Goal: Task Accomplishment & Management: Manage account settings

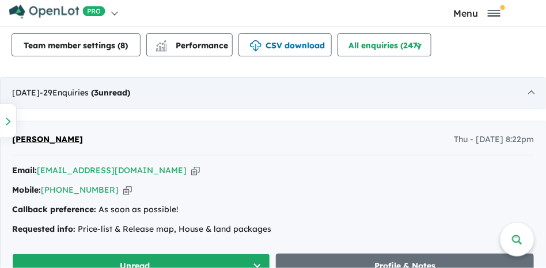
scroll to position [662, 0]
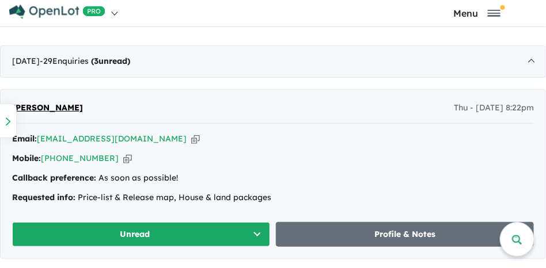
click at [253, 224] on button "Unread" at bounding box center [141, 234] width 258 height 25
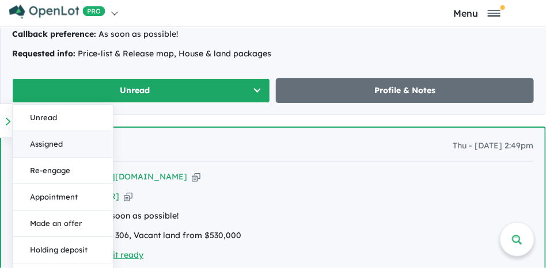
click at [77, 141] on button "Assigned" at bounding box center [63, 144] width 100 height 26
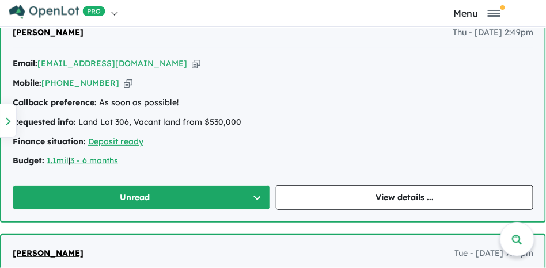
scroll to position [922, 0]
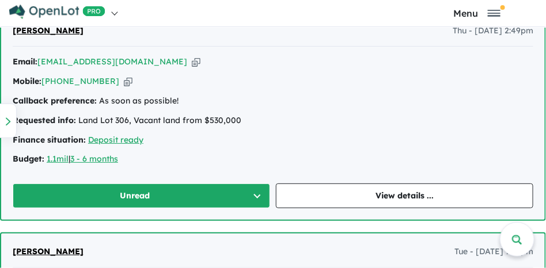
click at [256, 188] on button "Unread" at bounding box center [141, 196] width 257 height 25
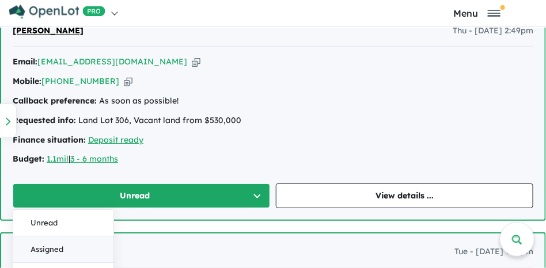
click at [82, 239] on button "Assigned" at bounding box center [63, 250] width 100 height 26
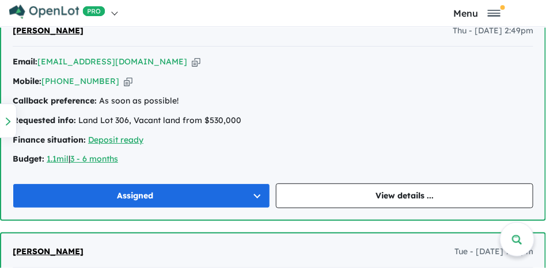
scroll to position [1008, 0]
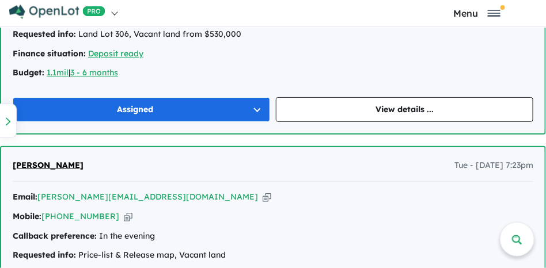
click at [254, 101] on button "Assigned" at bounding box center [141, 109] width 257 height 25
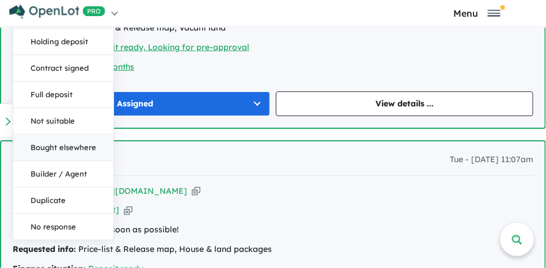
scroll to position [1238, 0]
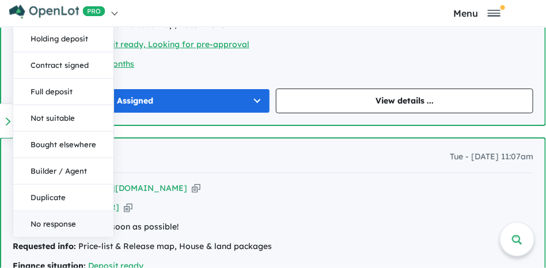
click at [62, 218] on button "No response" at bounding box center [63, 224] width 100 height 26
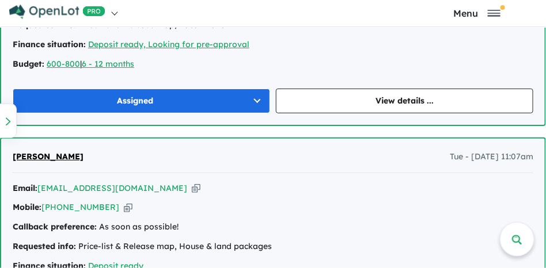
click at [256, 91] on button "Assigned" at bounding box center [141, 101] width 257 height 25
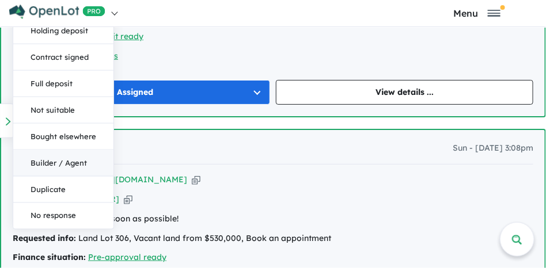
scroll to position [1469, 0]
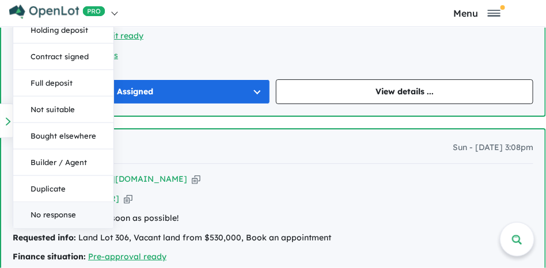
click at [65, 208] on button "No response" at bounding box center [63, 216] width 100 height 26
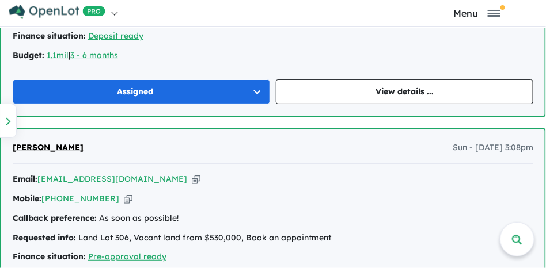
click at [253, 84] on button "Assigned" at bounding box center [141, 91] width 257 height 25
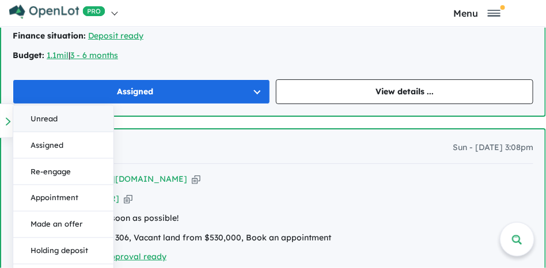
click at [62, 116] on button "Unread" at bounding box center [63, 119] width 100 height 26
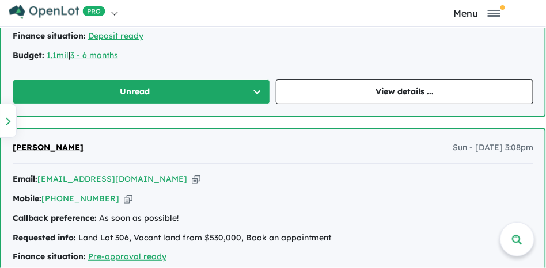
click at [254, 84] on button "Unread" at bounding box center [141, 91] width 257 height 25
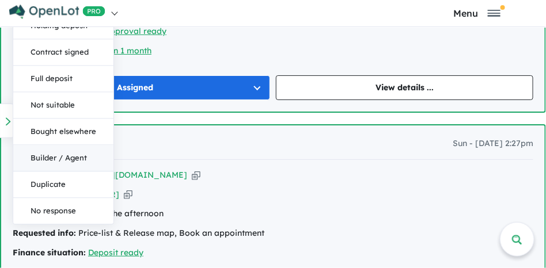
scroll to position [1699, 0]
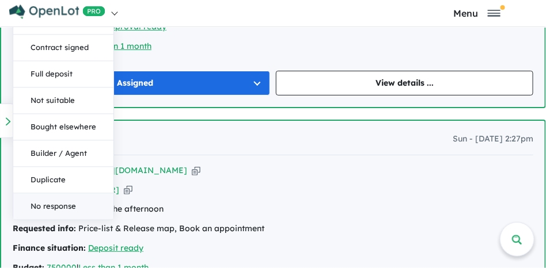
click at [69, 196] on button "No response" at bounding box center [63, 207] width 100 height 26
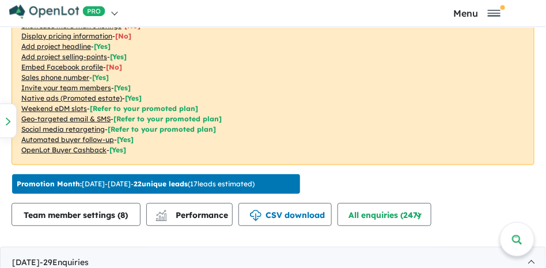
scroll to position [461, 0]
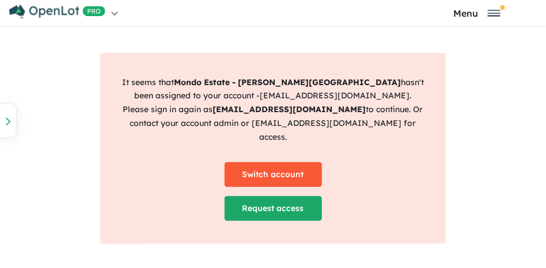
click at [275, 168] on link "Switch account" at bounding box center [273, 174] width 97 height 25
